Goal: Task Accomplishment & Management: Use online tool/utility

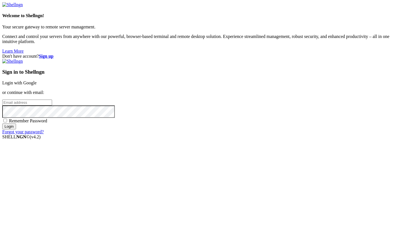
click at [52, 106] on input "email" at bounding box center [27, 103] width 50 height 6
paste input "[EMAIL_ADDRESS][DOMAIN_NAME]"
type input "[EMAIL_ADDRESS][DOMAIN_NAME]"
click at [252, 135] on div "Sign in to Shellngn Login with Google or continue with email: [EMAIL_ADDRESS][D…" at bounding box center [197, 97] width 390 height 76
click at [16, 129] on input "Login" at bounding box center [9, 127] width 14 height 6
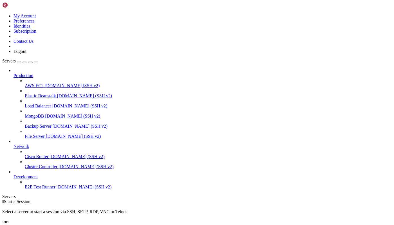
click at [223, 225] on div "Add Server" at bounding box center [197, 227] width 390 height 5
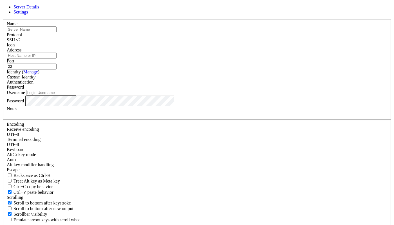
paste input "Ush3r8d6ahSv"
type input "Ush3r8d6ahSv"
type input "r"
type input "root"
click at [152, 96] on div "Username" at bounding box center [197, 93] width 381 height 6
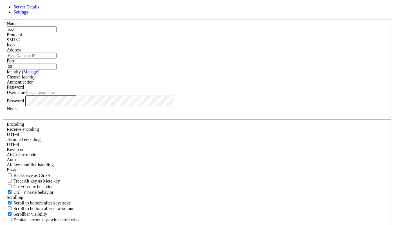
click at [76, 96] on input "Username" at bounding box center [51, 93] width 50 height 6
type input "root"
click at [76, 96] on input "root" at bounding box center [51, 93] width 50 height 6
click at [57, 59] on input "Address" at bounding box center [32, 56] width 50 height 6
paste input "[TECHNICAL_ID]"
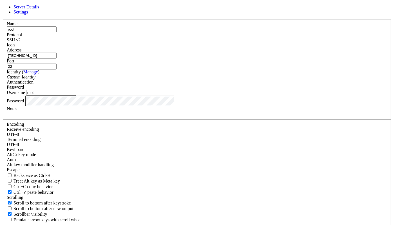
type input "[TECHNICAL_ID]"
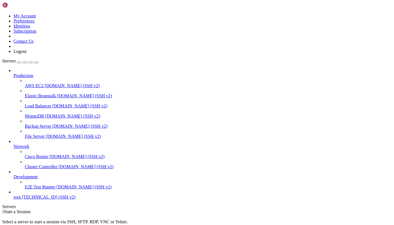
click at [21, 200] on span "root" at bounding box center [17, 197] width 7 height 5
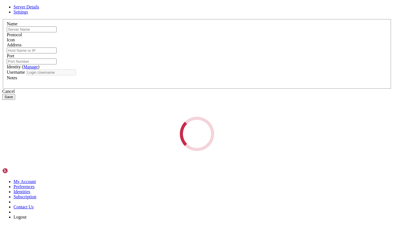
type input "root"
type input "[TECHNICAL_ID]"
type input "22"
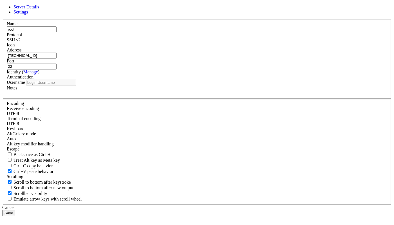
type input "root"
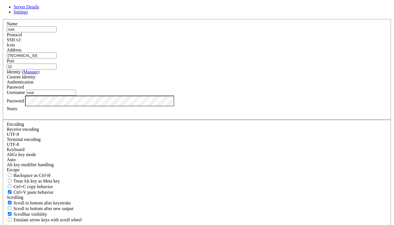
click at [321, 61] on div "Server Details Settings Name root Protocol SSH v2 Icon" at bounding box center [197, 121] width 390 height 232
click at [2, 19] on icon at bounding box center [2, 19] width 0 height 0
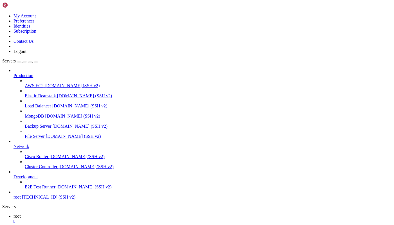
drag, startPoint x: 31, startPoint y: 317, endPoint x: 61, endPoint y: 319, distance: 29.9
